Goal: Navigation & Orientation: Find specific page/section

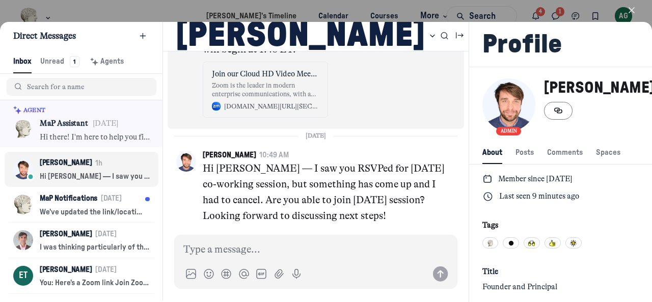
scroll to position [3054, 0]
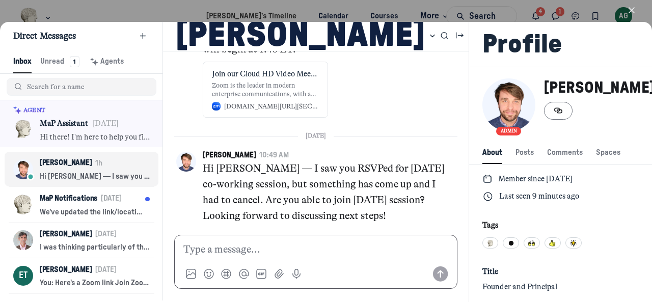
click at [227, 244] on p at bounding box center [315, 250] width 265 height 16
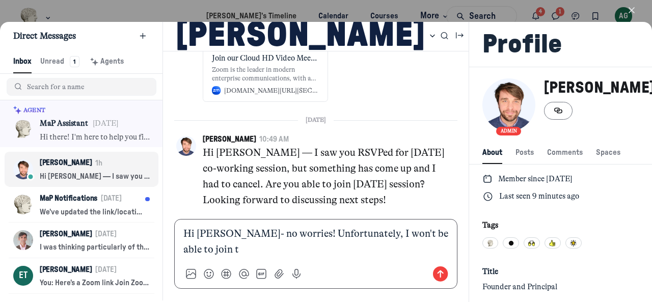
scroll to position [0, 0]
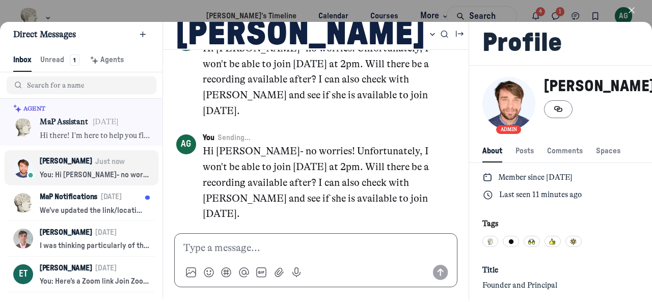
scroll to position [3315, 0]
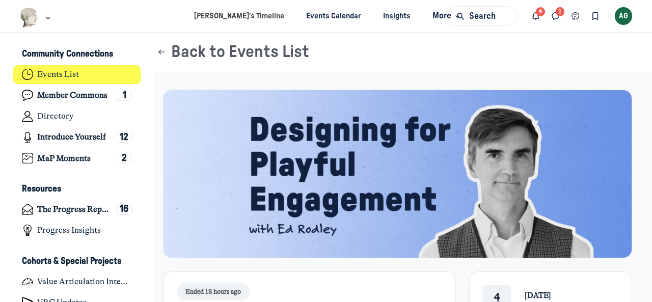
scroll to position [2048, 2002]
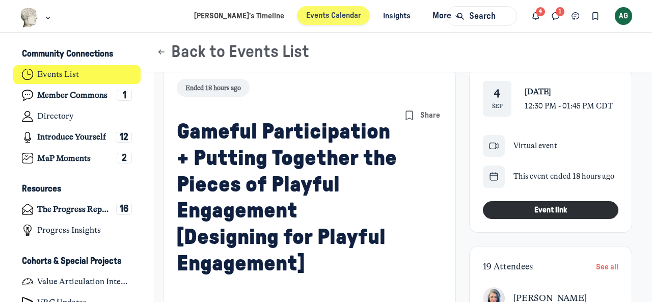
click at [321, 14] on link "Events Calendar" at bounding box center [333, 15] width 73 height 19
